Goal: Transaction & Acquisition: Obtain resource

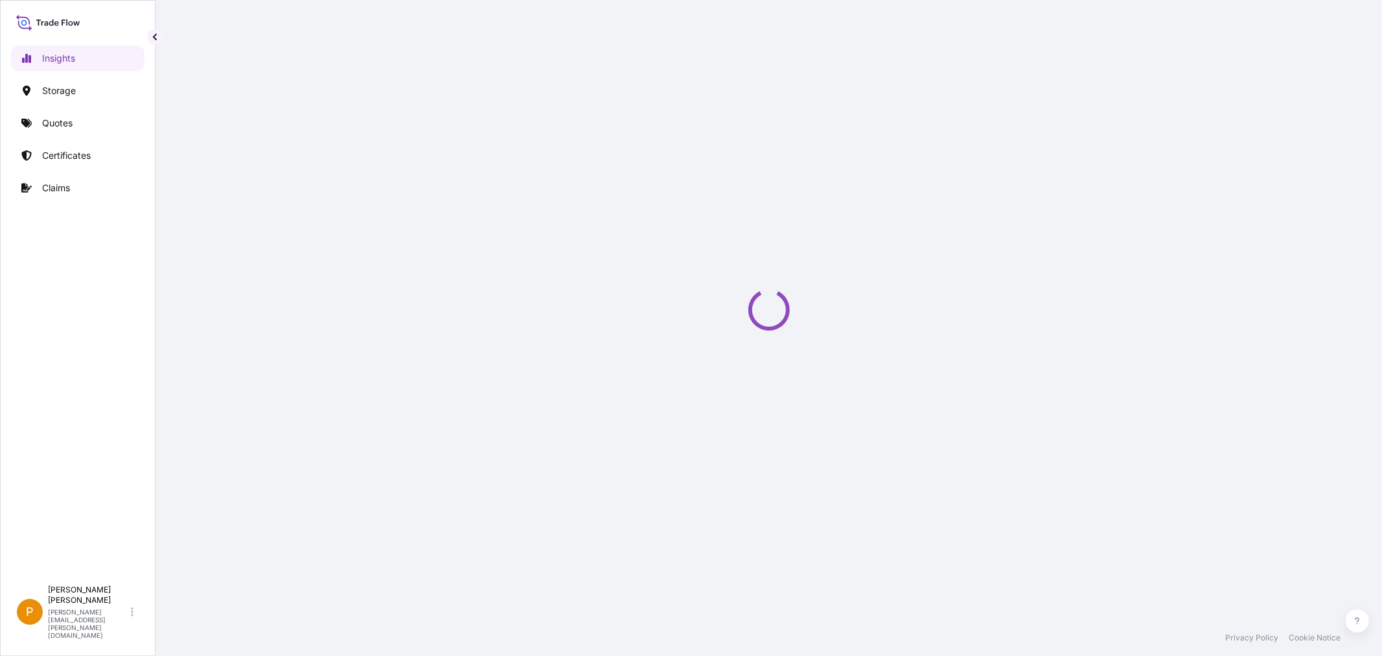
select select "2025"
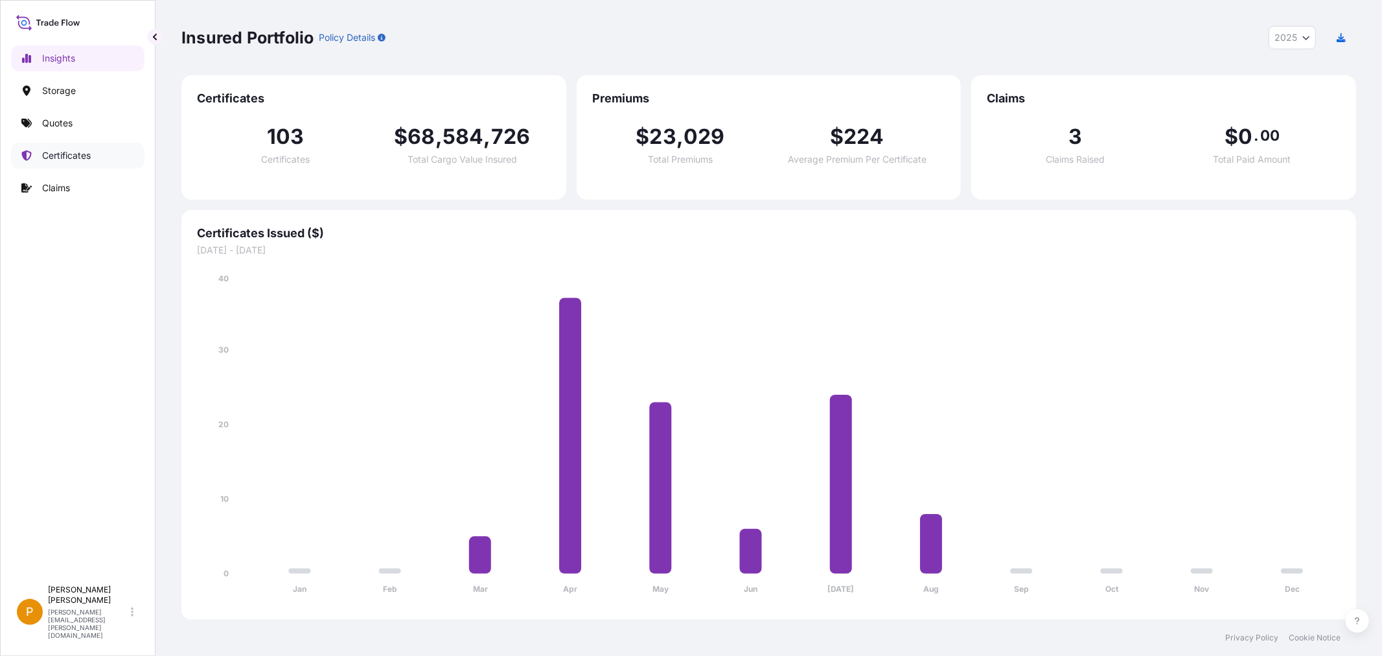
click at [71, 157] on p "Certificates" at bounding box center [66, 155] width 49 height 13
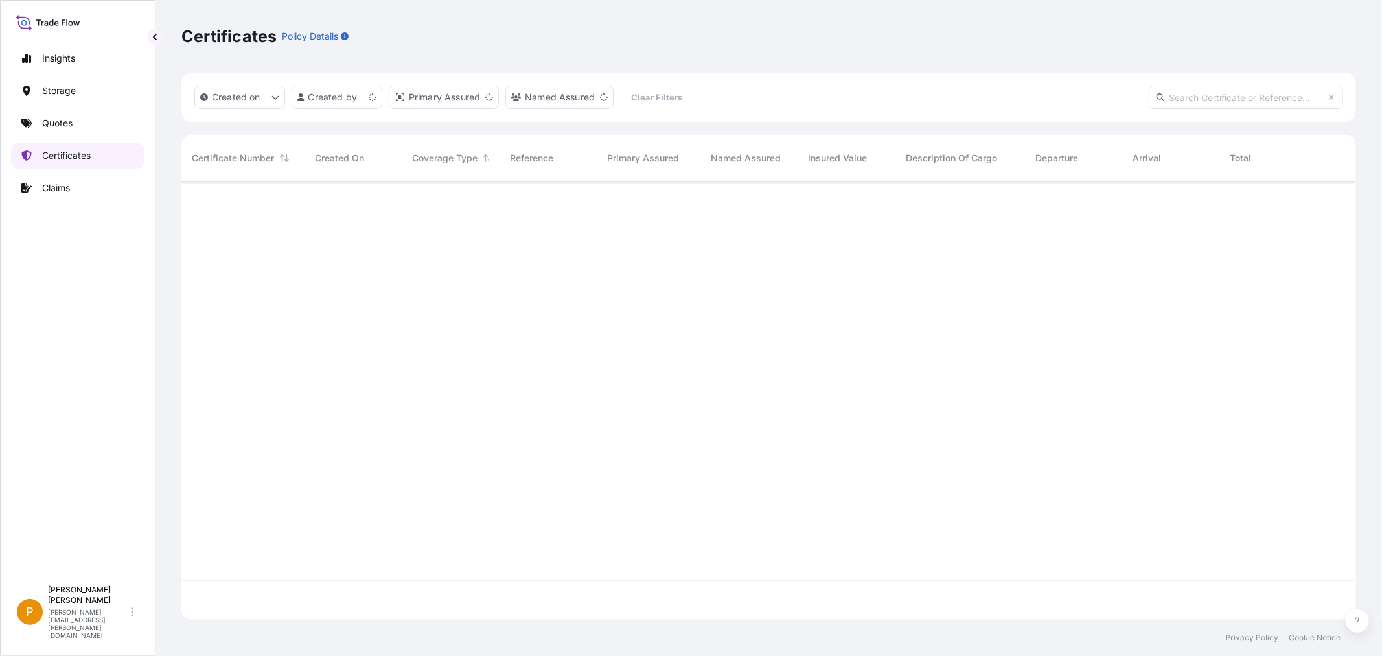
scroll to position [435, 1164]
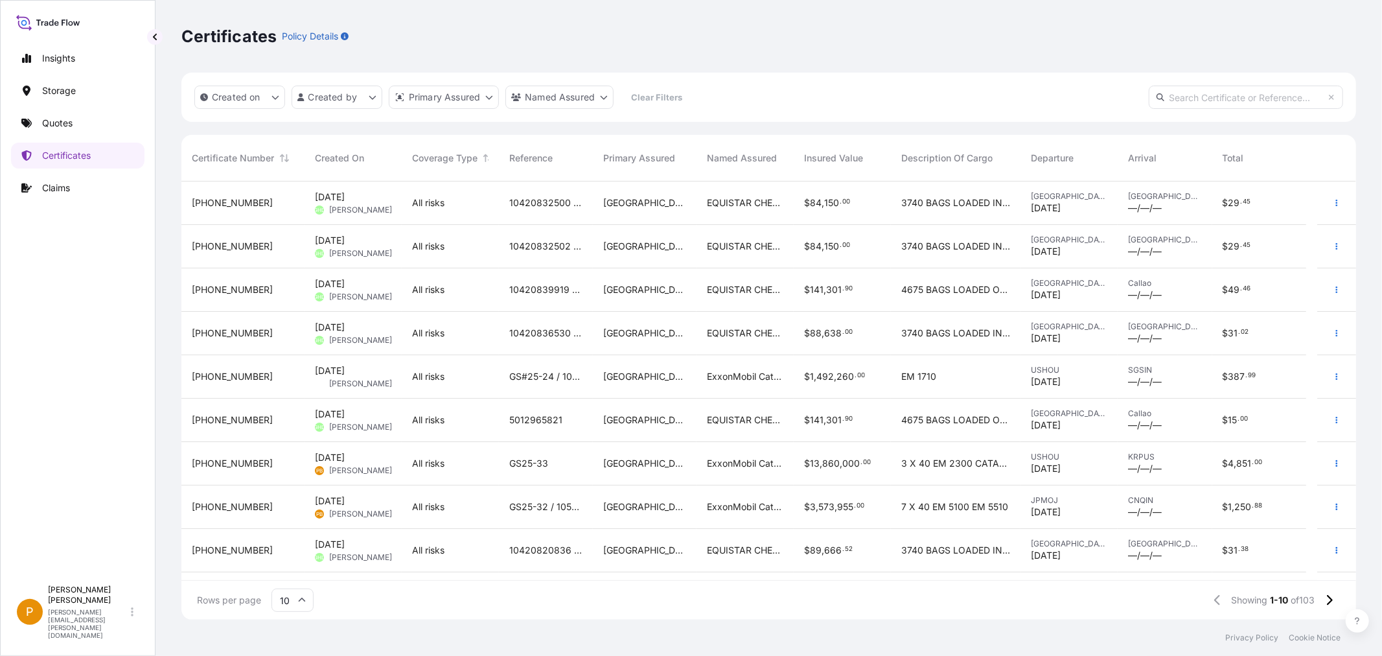
click at [532, 463] on span "GS25-33" at bounding box center [528, 463] width 39 height 13
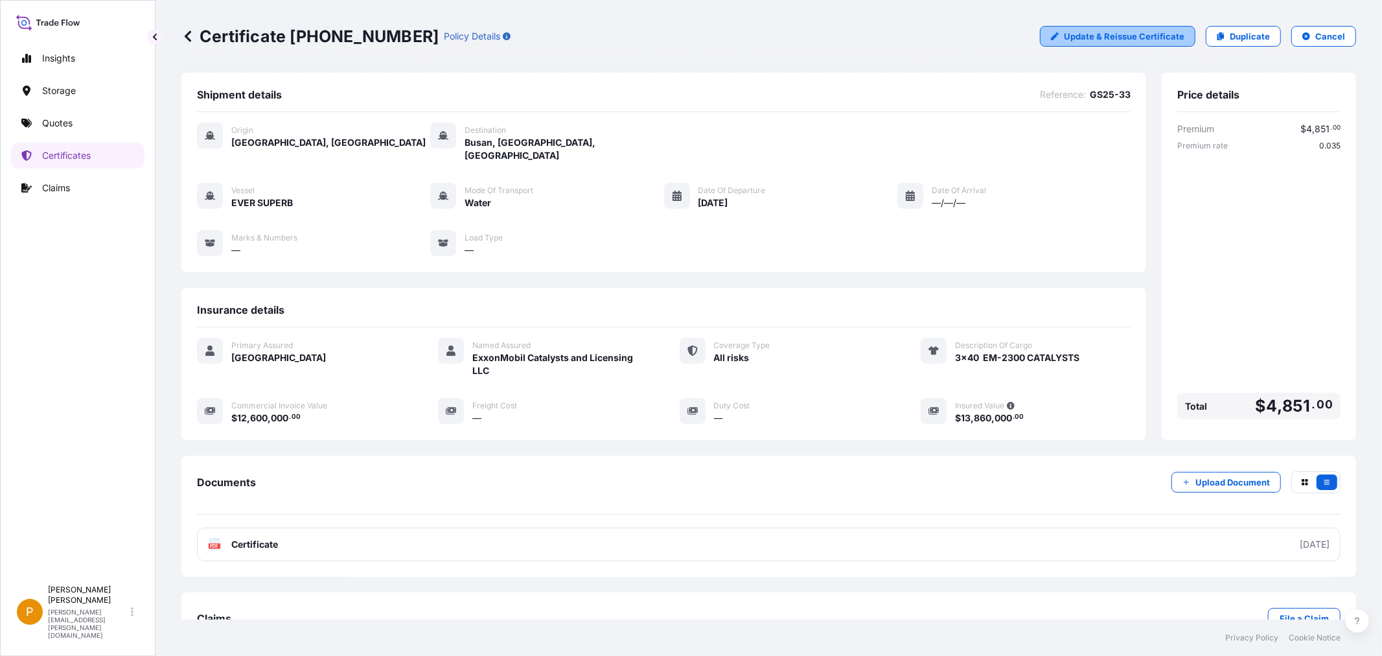
click at [1070, 45] on link "Update & Reissue Certificate" at bounding box center [1117, 36] width 155 height 21
select select "Water"
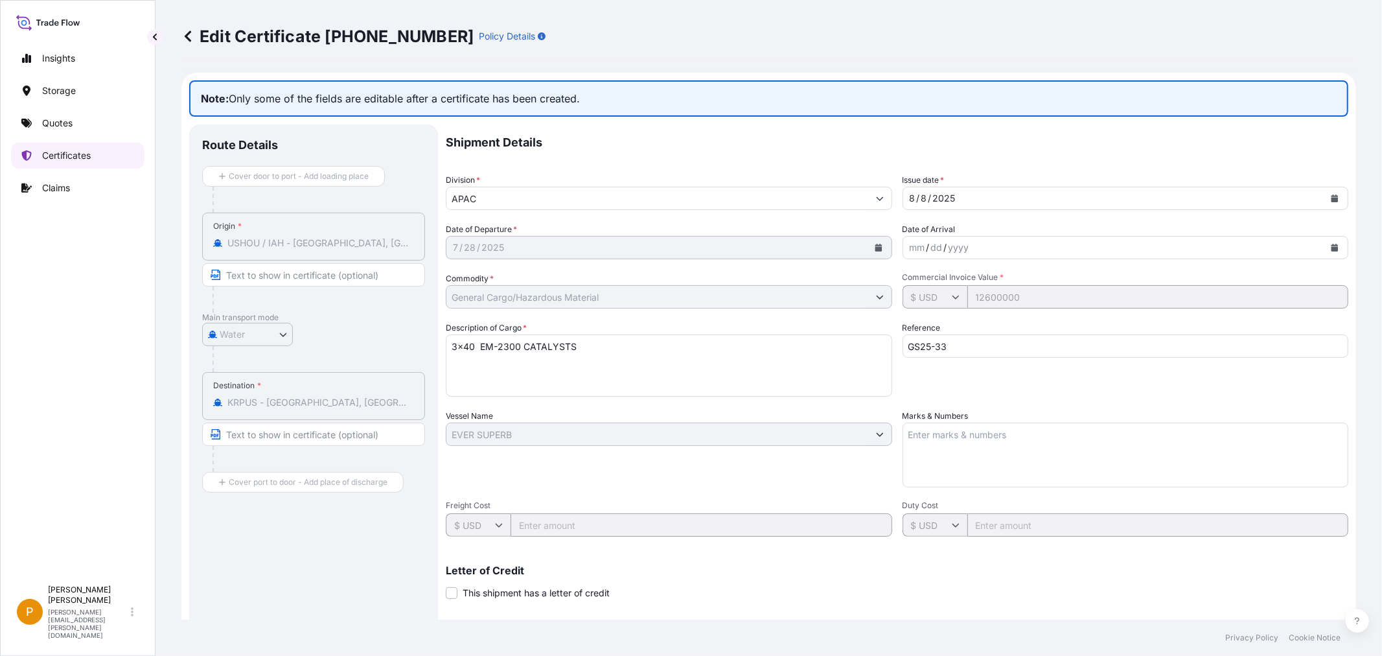
click at [62, 159] on p "Certificates" at bounding box center [66, 155] width 49 height 13
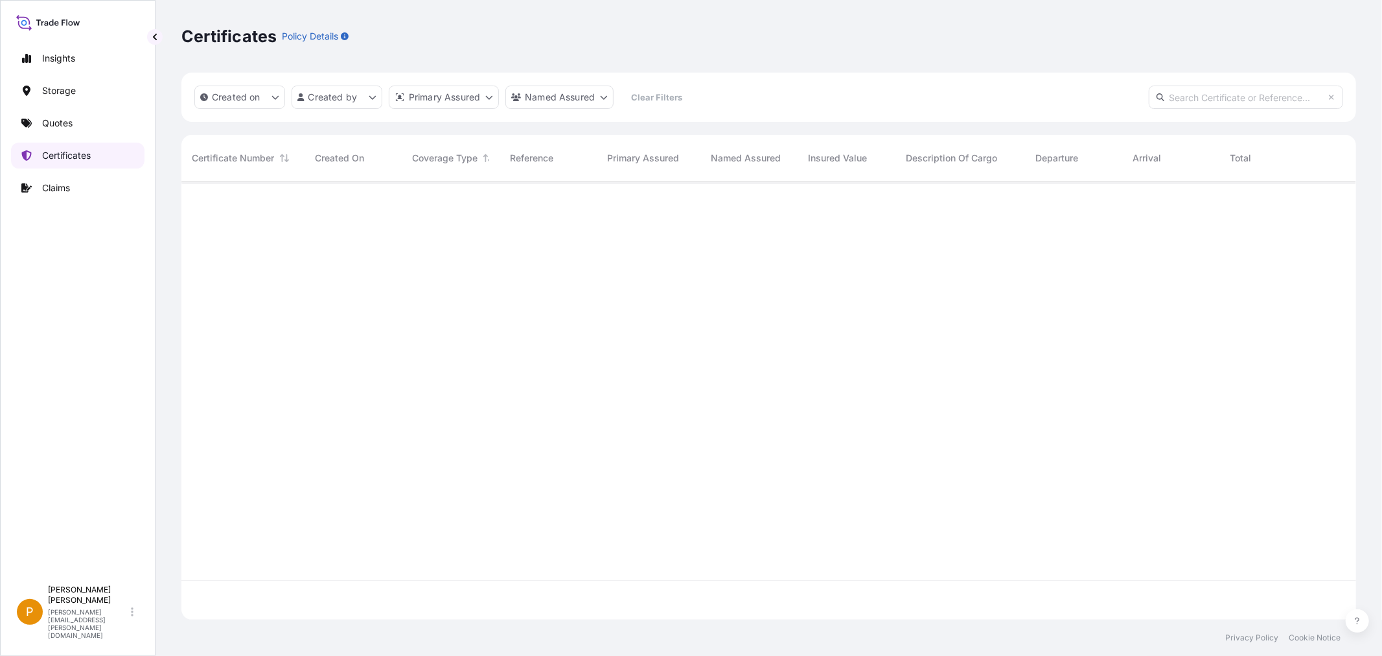
scroll to position [435, 1164]
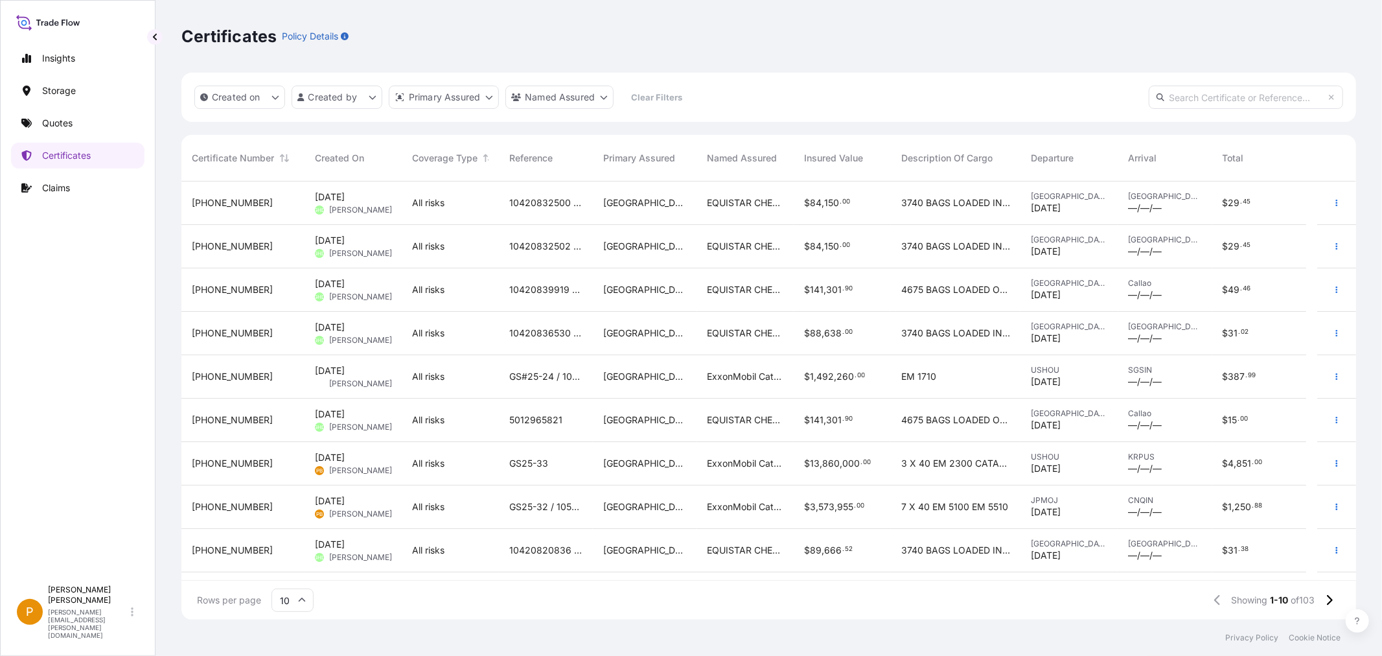
click at [338, 463] on span "[DATE]" at bounding box center [330, 457] width 30 height 13
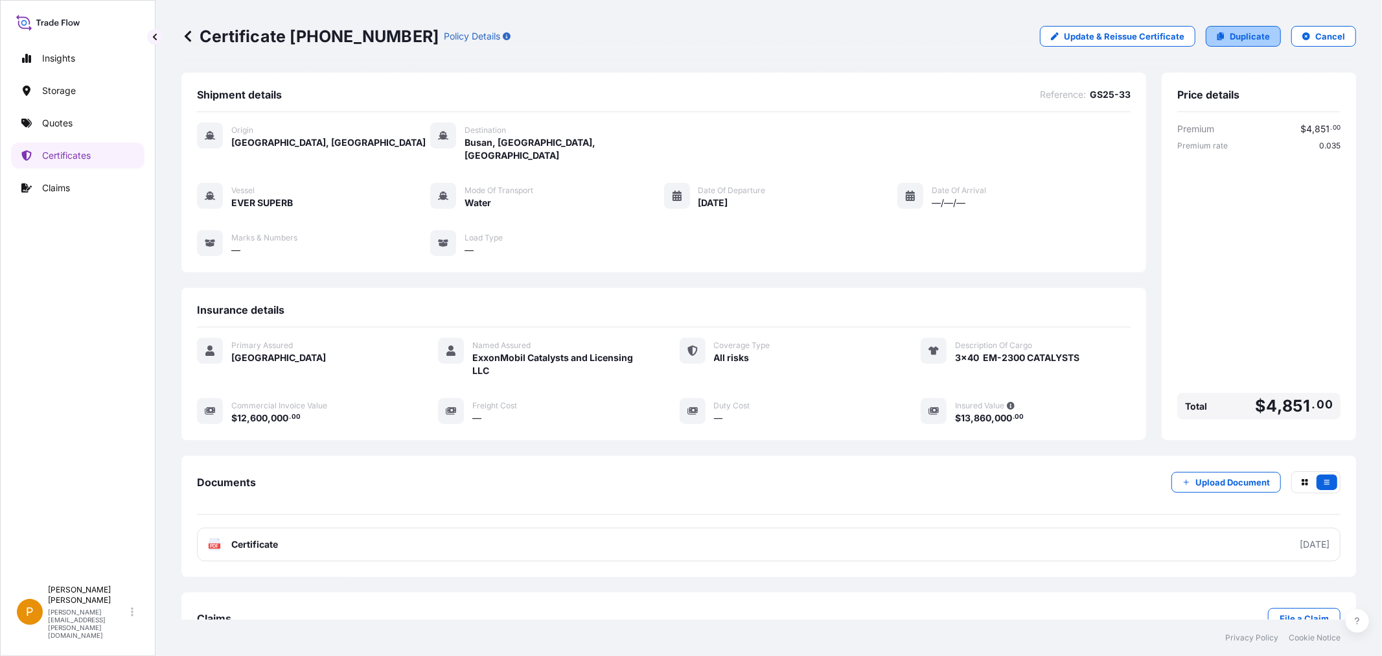
click at [1230, 41] on p "Duplicate" at bounding box center [1250, 36] width 40 height 13
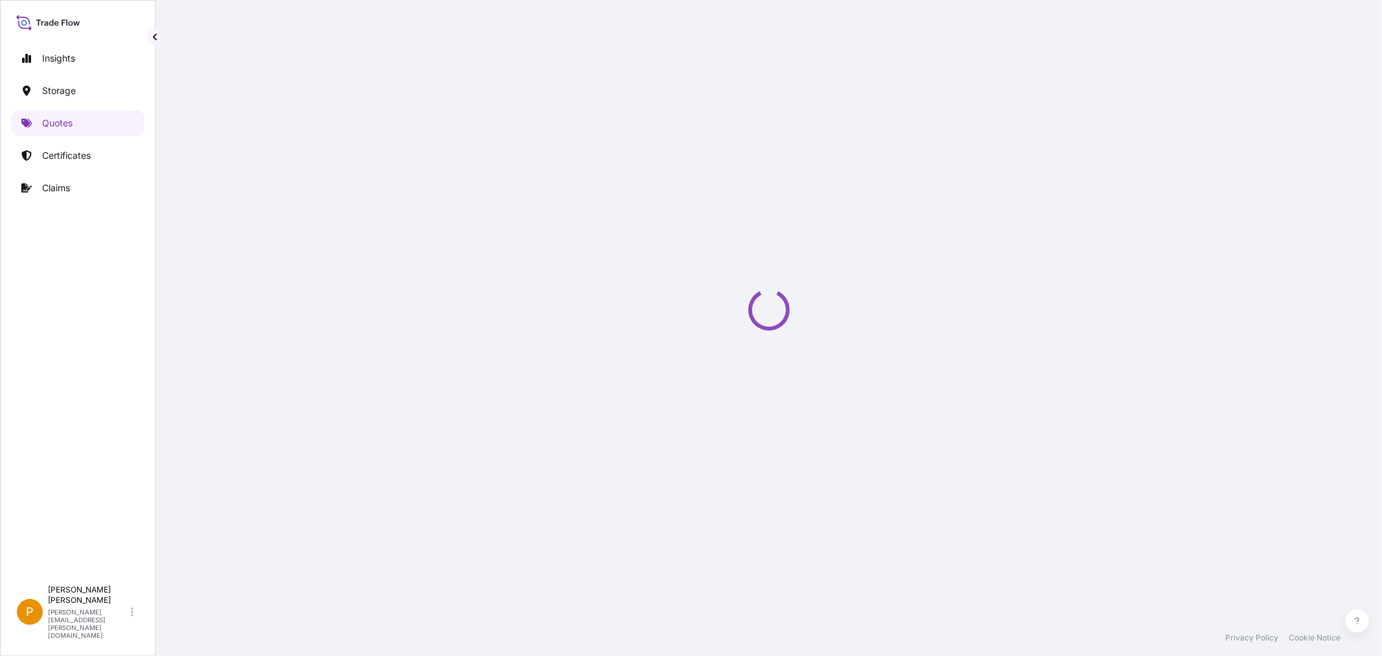
scroll to position [21, 0]
select select "Water"
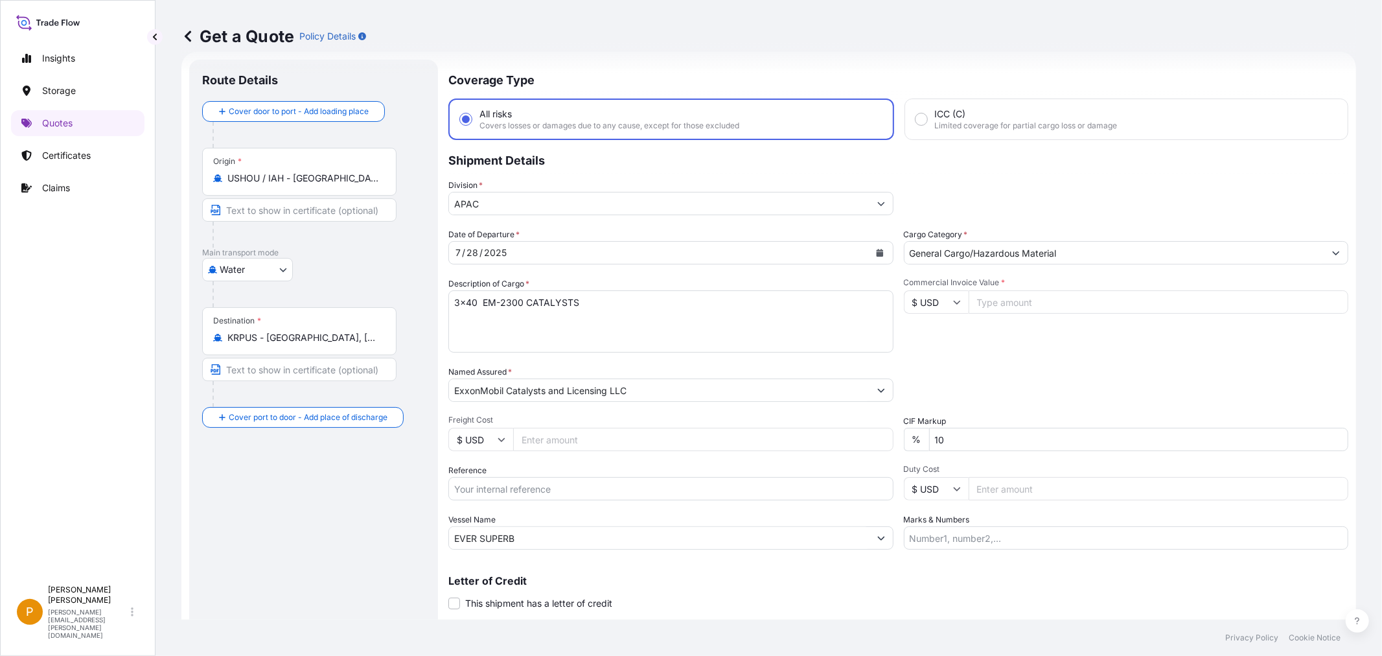
click at [1006, 302] on input "Commercial Invoice Value *" at bounding box center [1159, 301] width 380 height 23
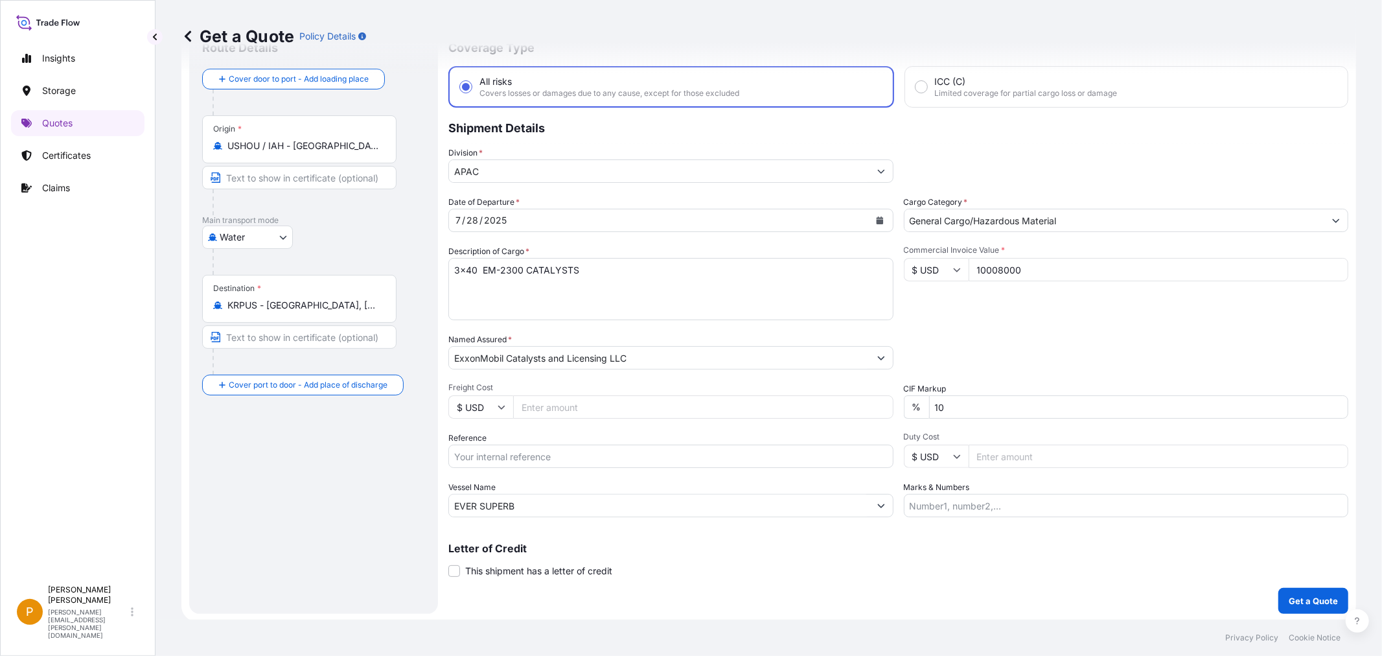
type input "10008000"
click at [489, 459] on input "Reference" at bounding box center [670, 455] width 445 height 23
type input "g"
click at [527, 459] on input "GS25-33" at bounding box center [670, 455] width 445 height 23
type input "GS25-33 / 10520827329"
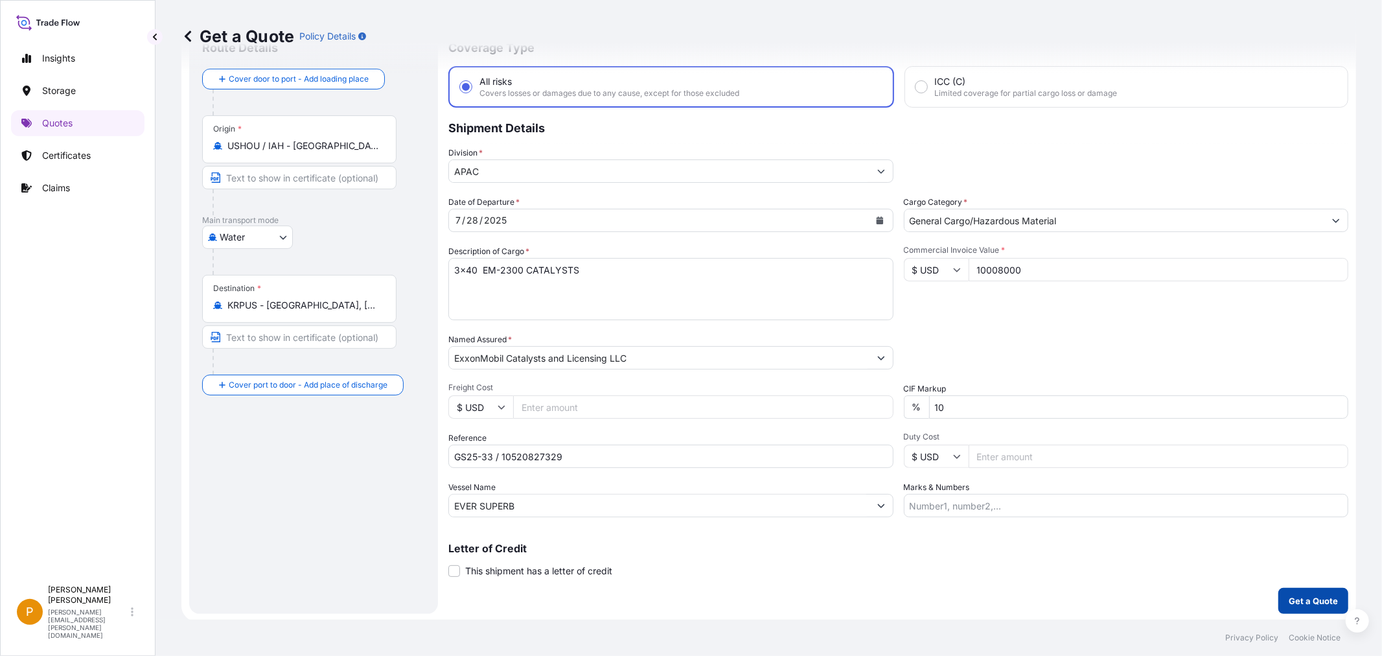
click at [1307, 605] on p "Get a Quote" at bounding box center [1313, 600] width 49 height 13
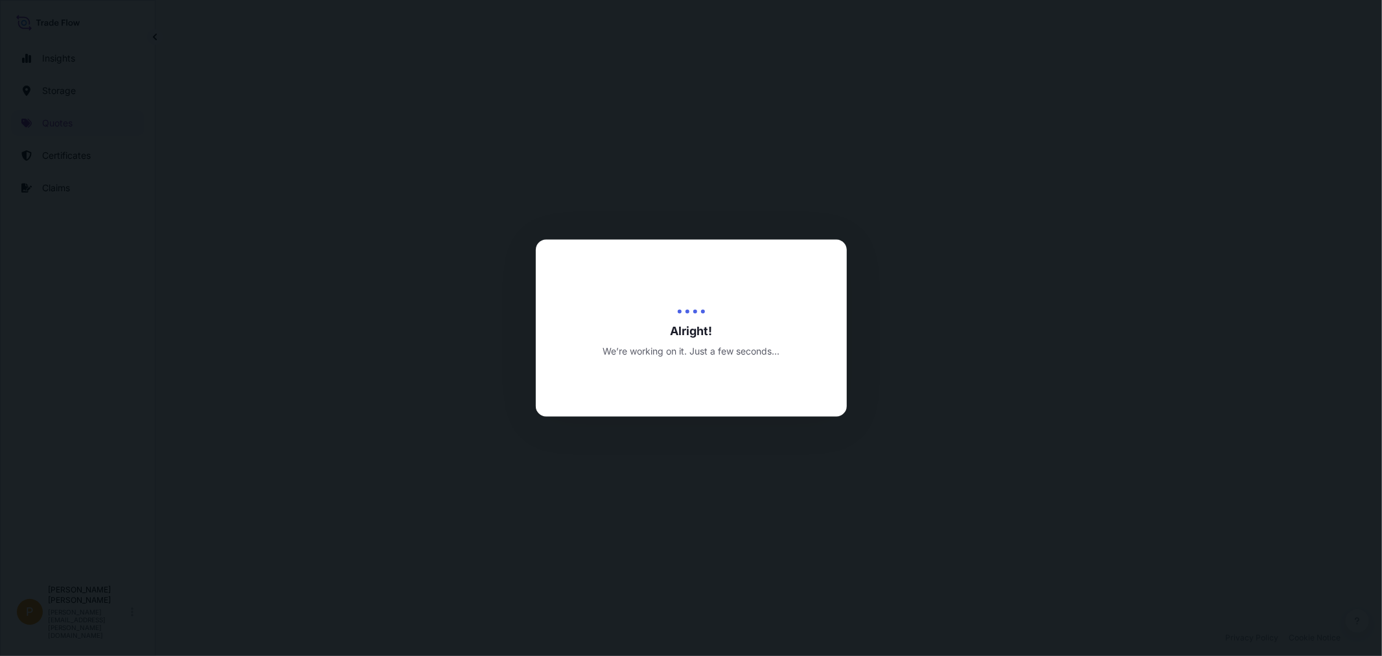
select select "Water"
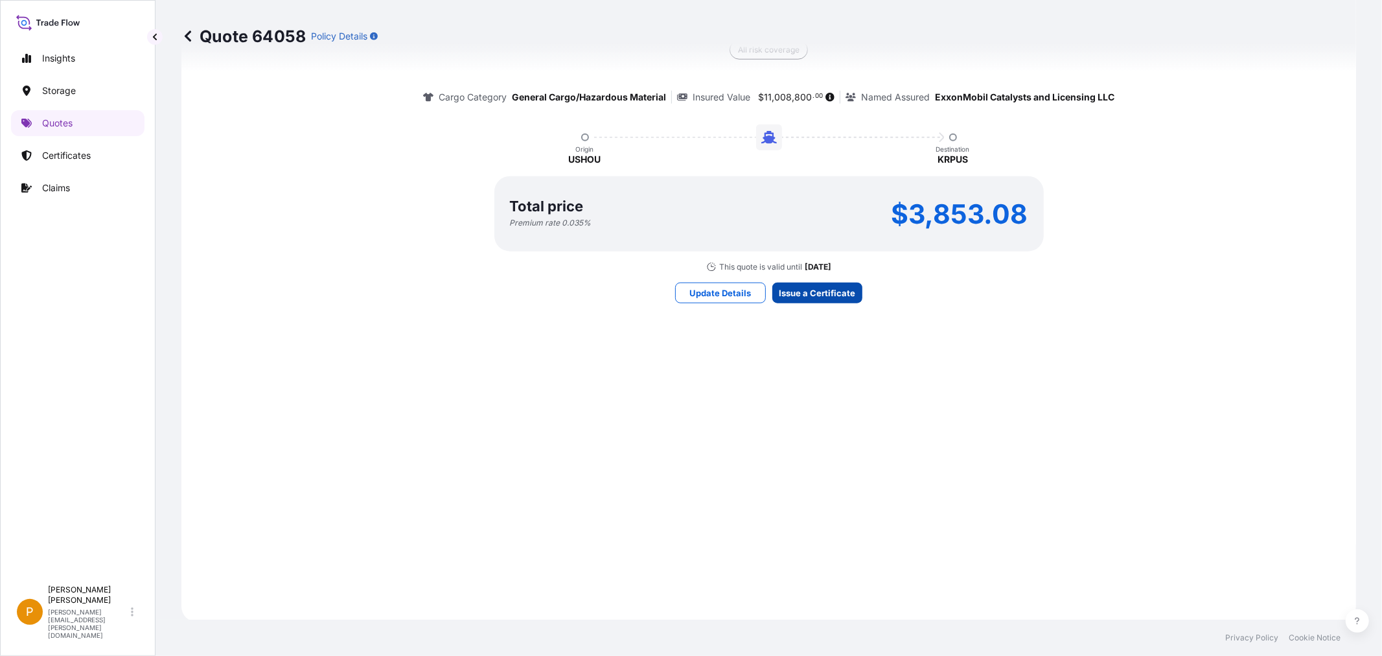
scroll to position [1784, 0]
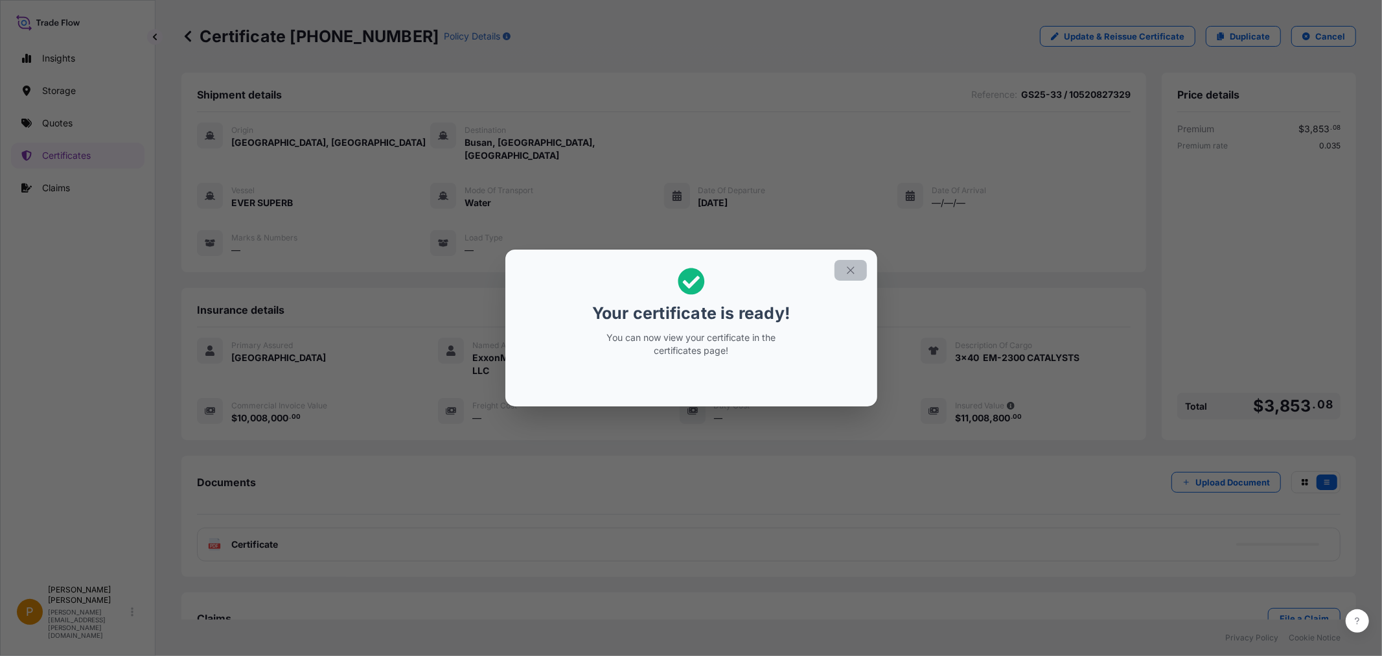
click at [849, 267] on icon "button" at bounding box center [851, 270] width 12 height 12
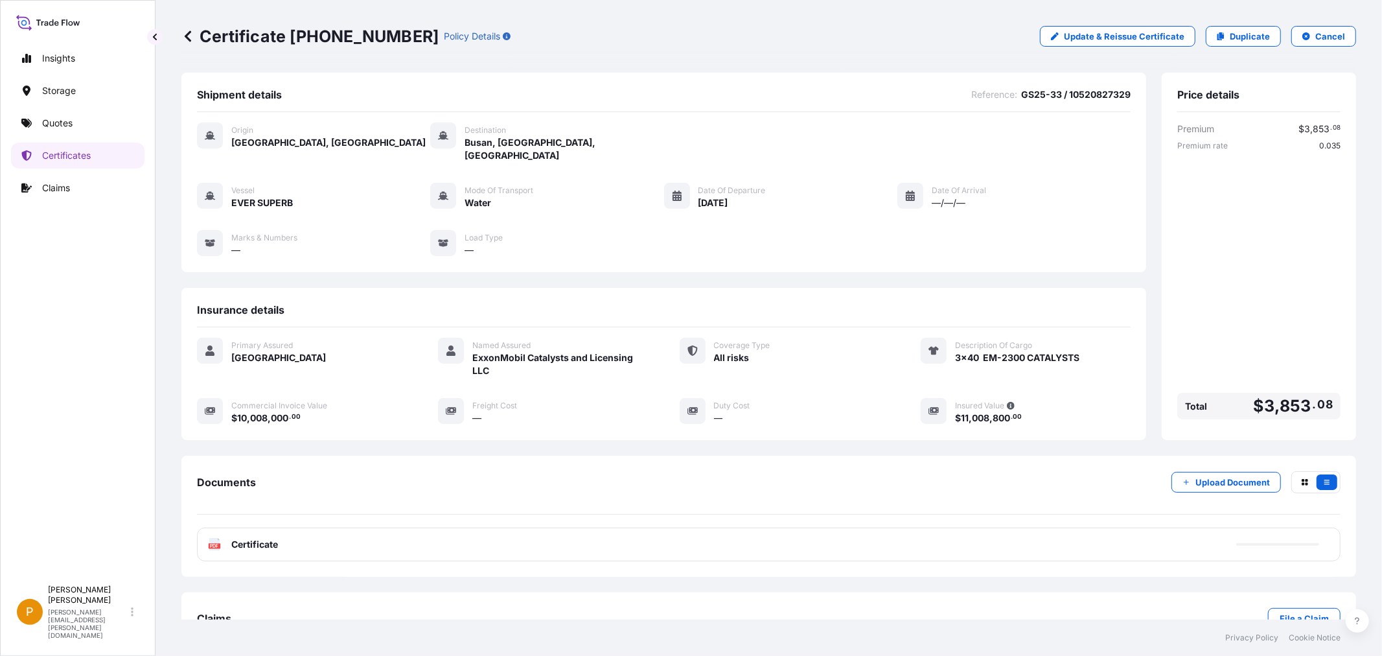
scroll to position [27, 0]
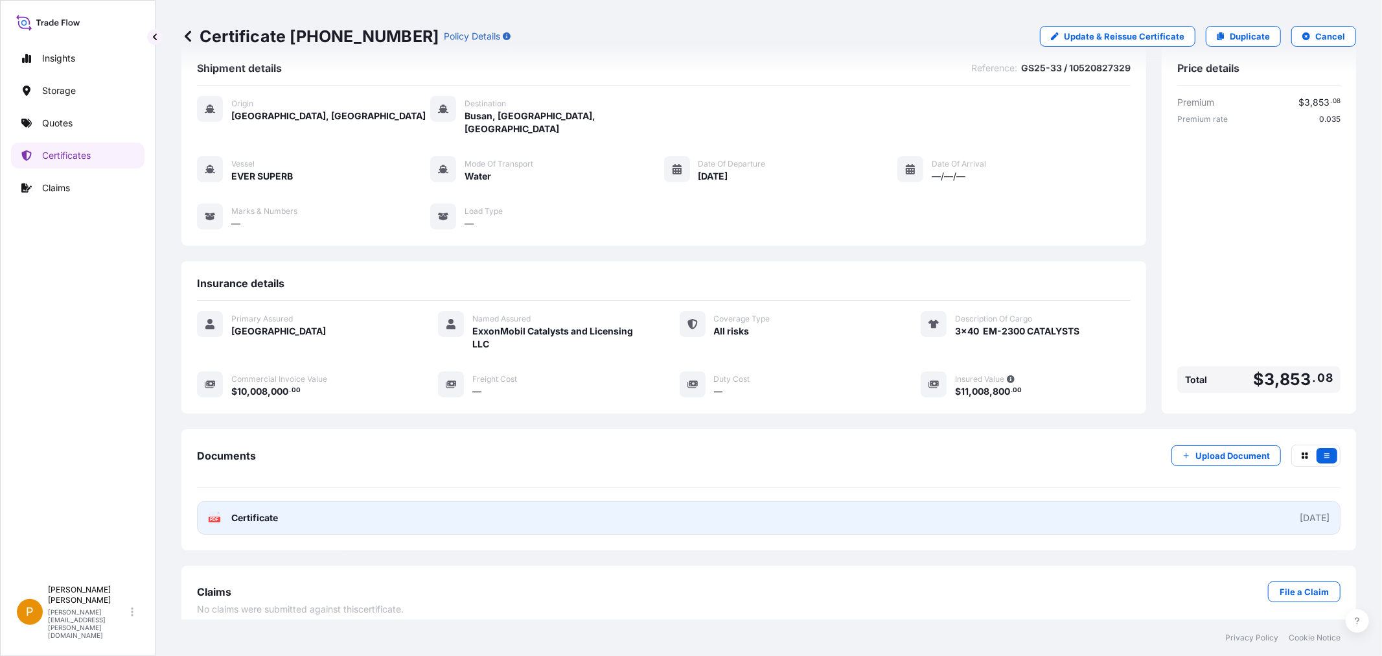
click at [266, 511] on span "Certificate" at bounding box center [254, 517] width 47 height 13
